Goal: Task Accomplishment & Management: Manage account settings

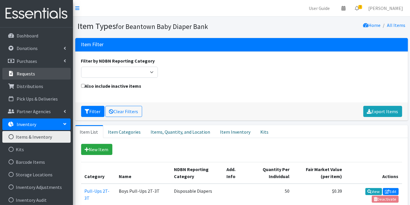
click at [22, 74] on p "Requests" at bounding box center [26, 74] width 18 height 6
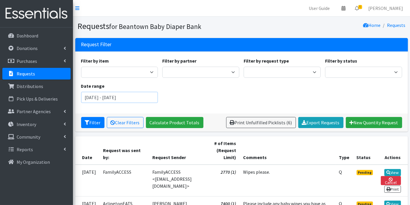
click at [104, 100] on input "[DATE] - [DATE]" at bounding box center [119, 97] width 77 height 11
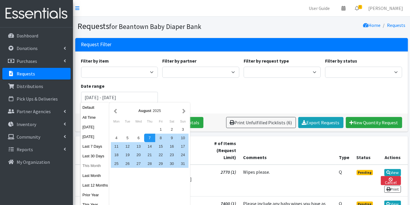
click at [90, 167] on button "This Month" at bounding box center [95, 165] width 29 height 8
type input "[DATE] - [DATE]"
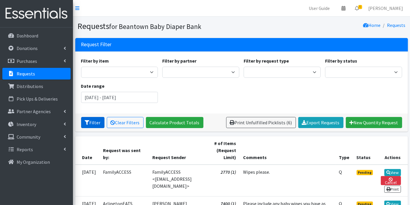
click at [96, 123] on button "Filter" at bounding box center [92, 122] width 23 height 11
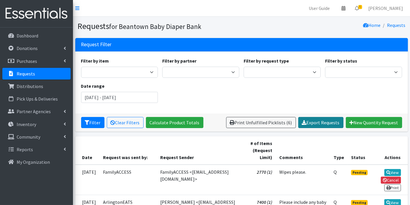
click at [310, 122] on link "Export Requests" at bounding box center [321, 122] width 45 height 11
